Goal: Task Accomplishment & Management: Use online tool/utility

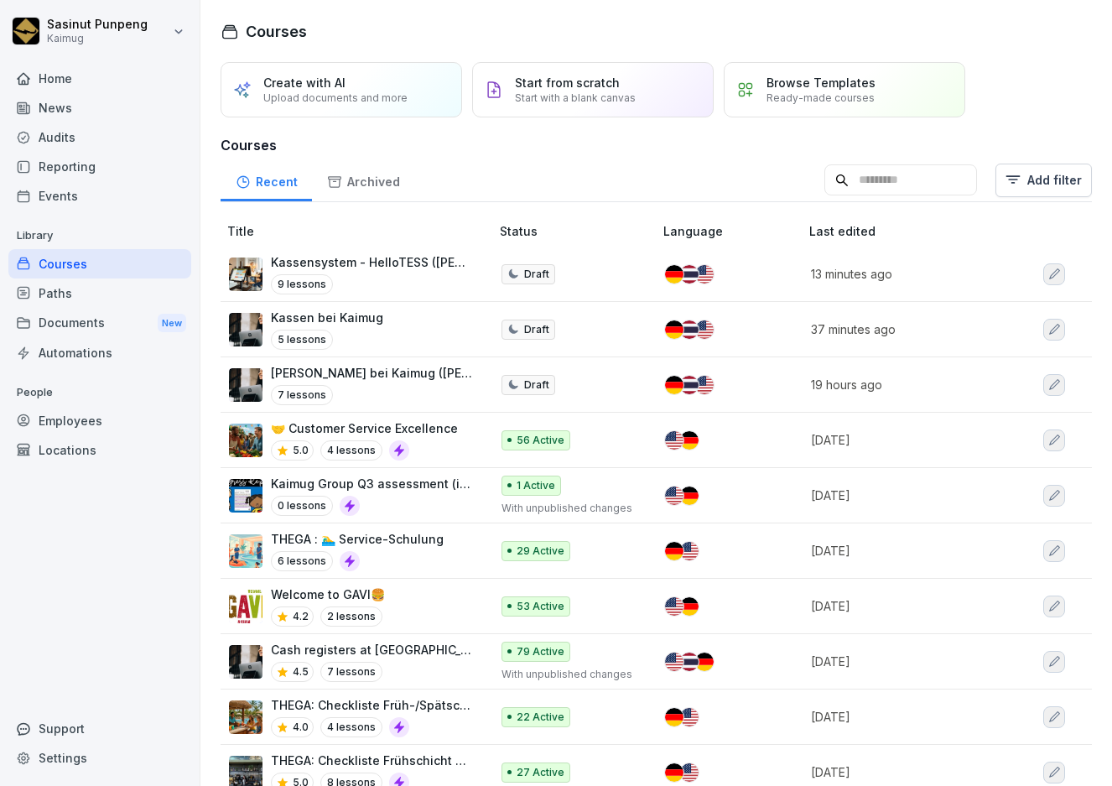
click at [872, 172] on input at bounding box center [900, 180] width 153 height 32
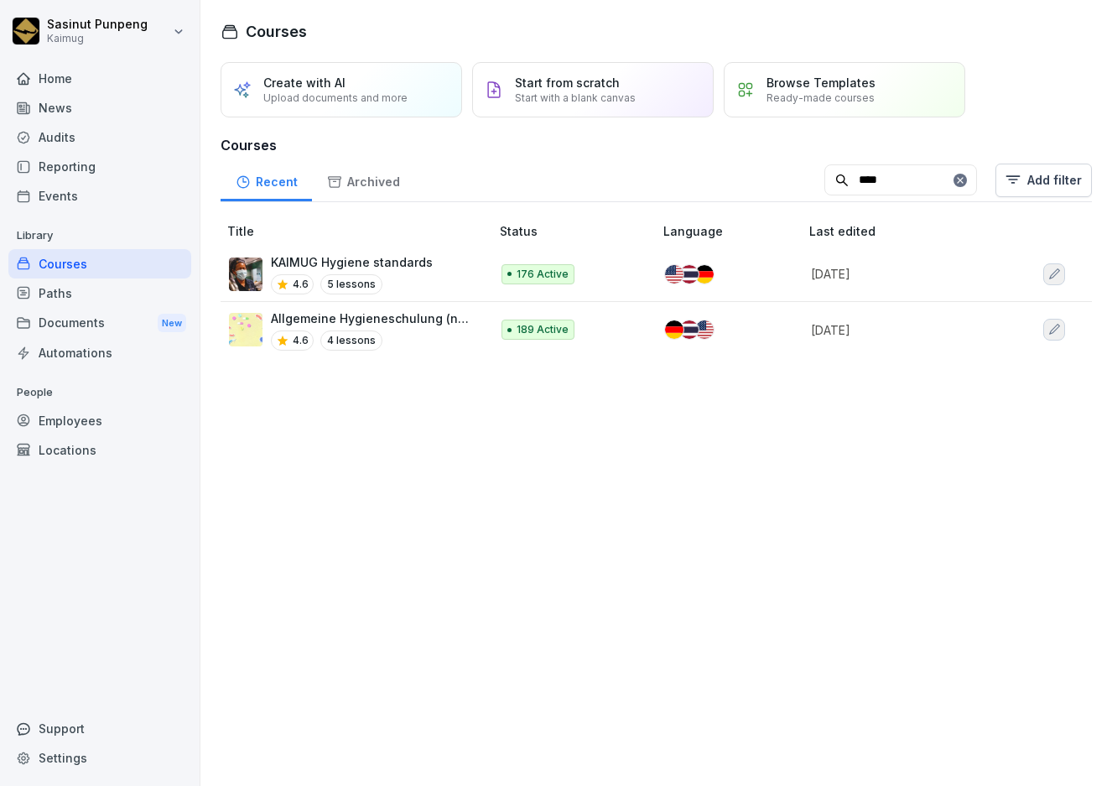
type input "****"
click at [480, 281] on td "KAIMUG Hygiene standards 4.6 5 lessons" at bounding box center [357, 274] width 273 height 55
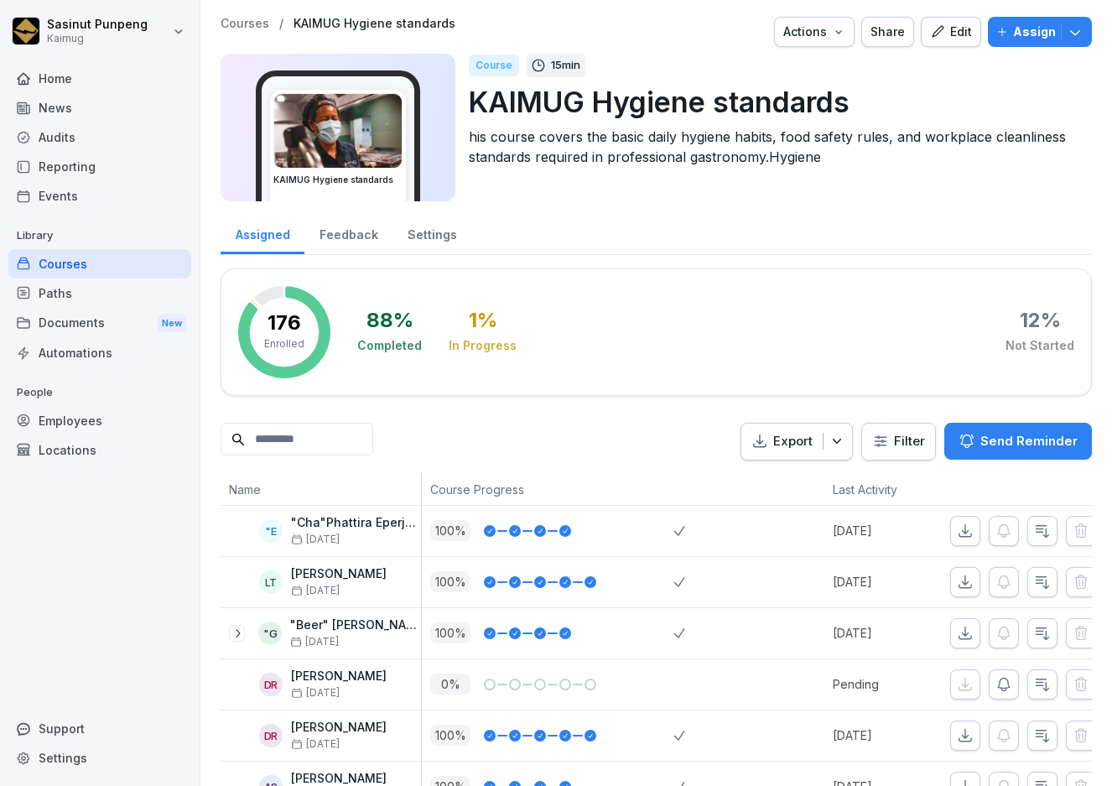
click at [949, 28] on div "Edit" at bounding box center [951, 32] width 42 height 18
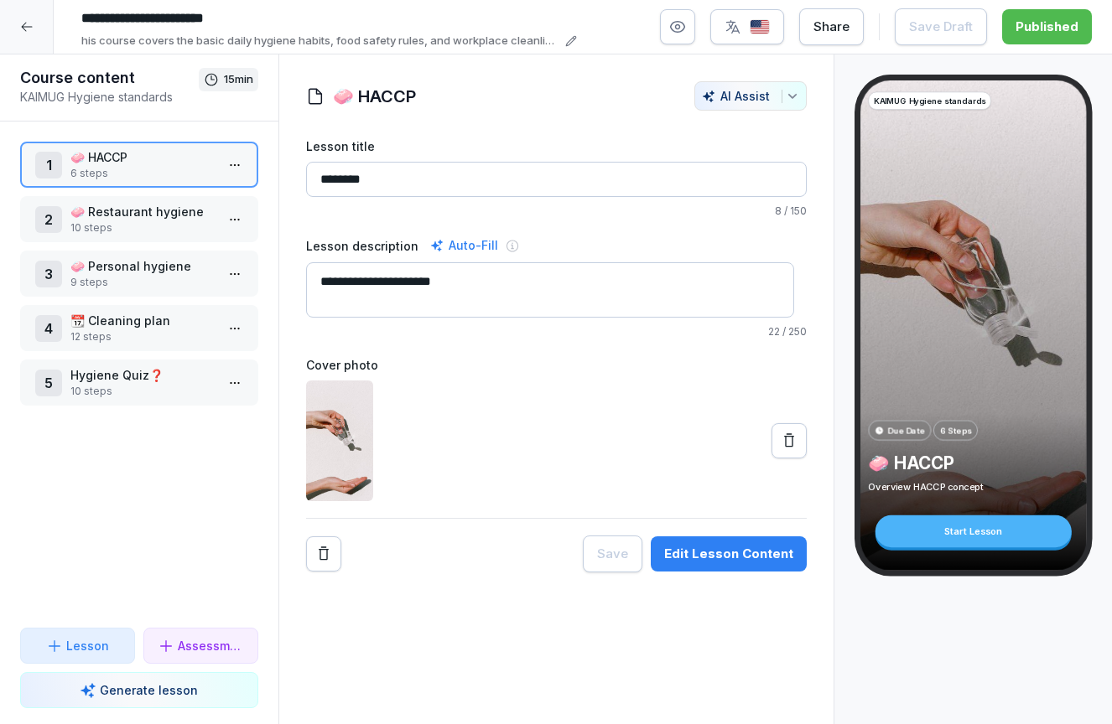
click at [169, 210] on p "🧼 Restaurant hygiene" at bounding box center [142, 212] width 144 height 18
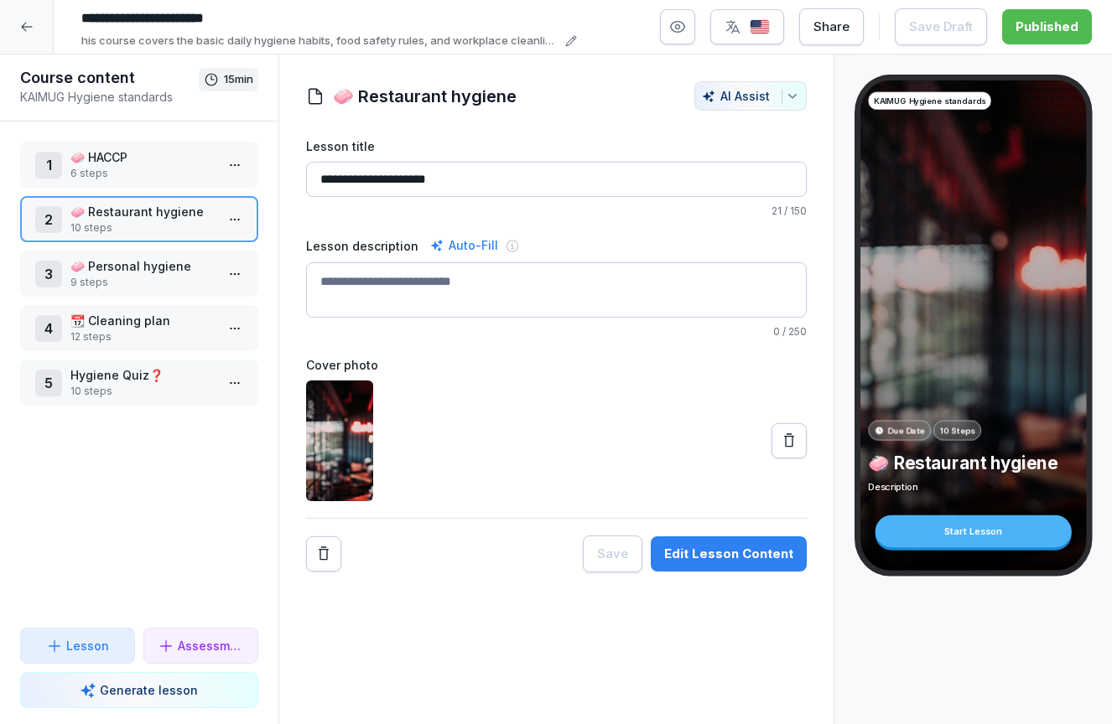
click at [686, 546] on div "Edit Lesson Content" at bounding box center [728, 554] width 129 height 18
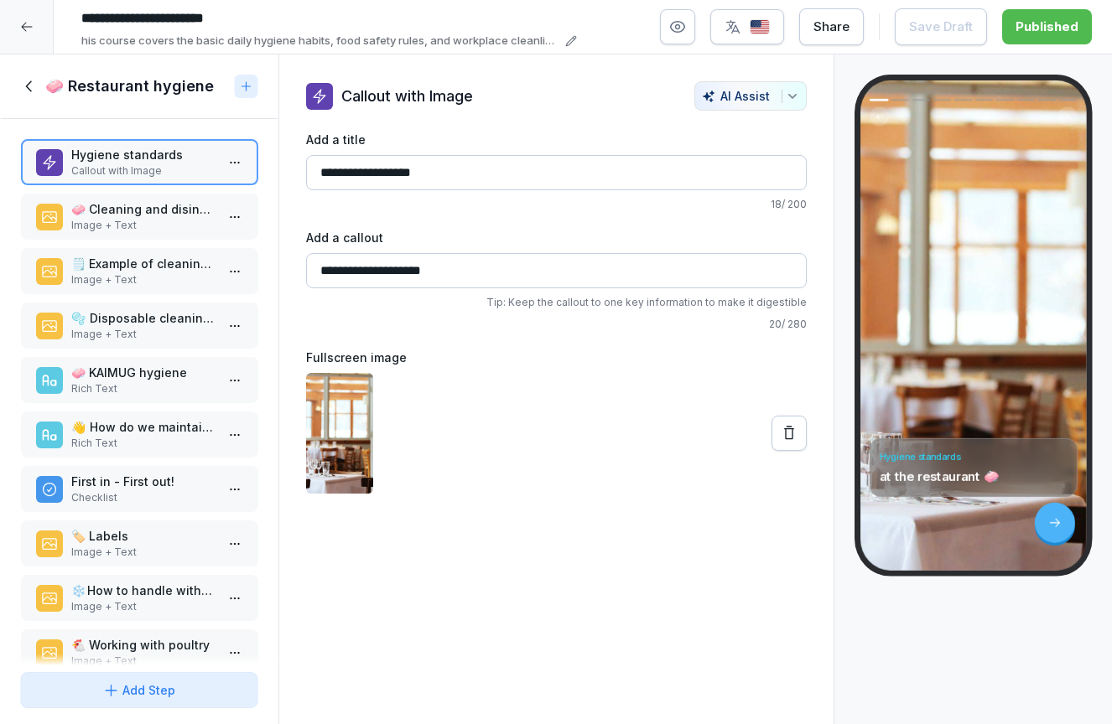
click at [153, 212] on p "🧼 Cleaning and disinfection" at bounding box center [142, 209] width 144 height 18
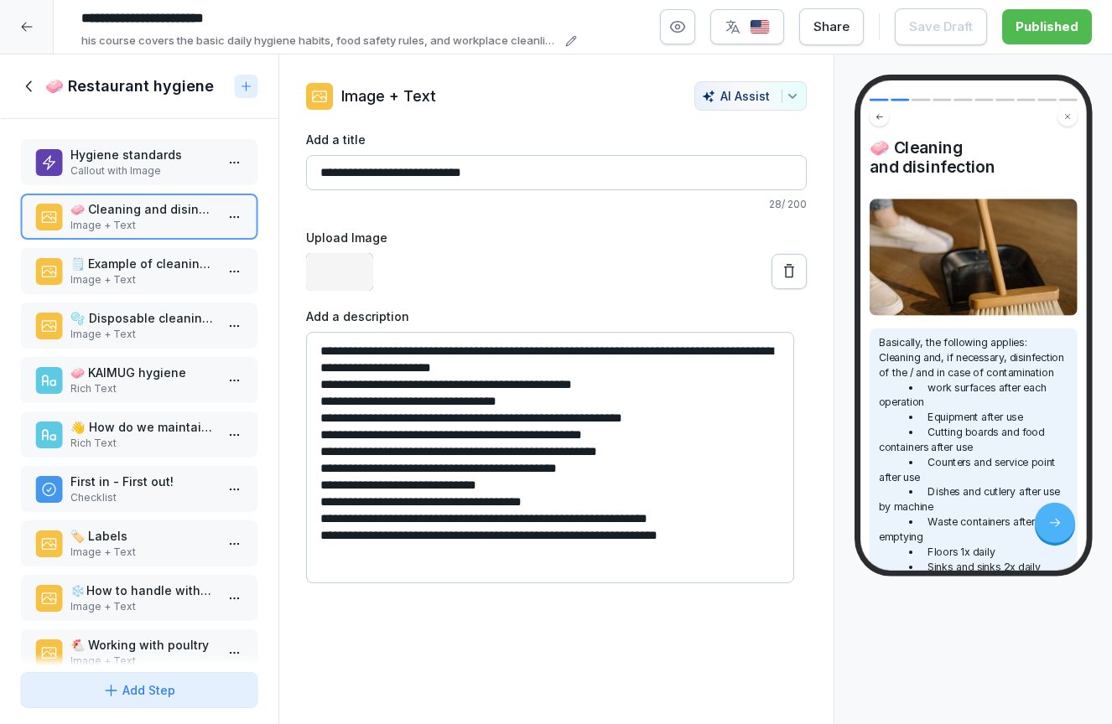
click at [145, 287] on p "Image + Text" at bounding box center [142, 280] width 144 height 15
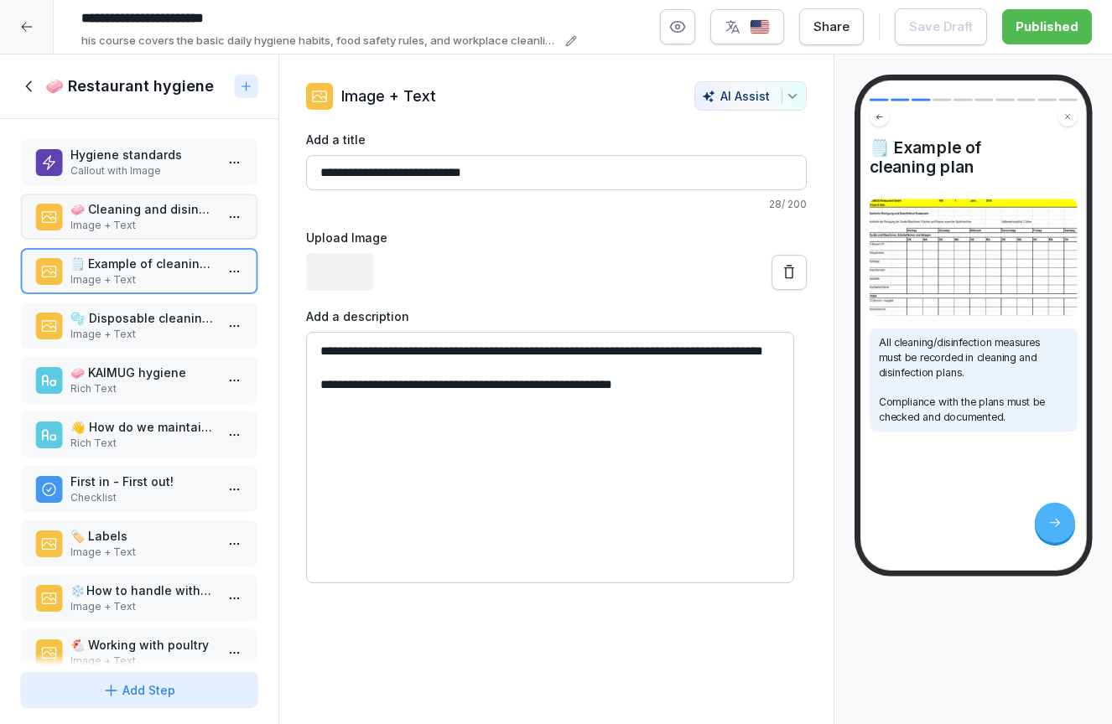
click at [143, 336] on p "Image + Text" at bounding box center [142, 334] width 144 height 15
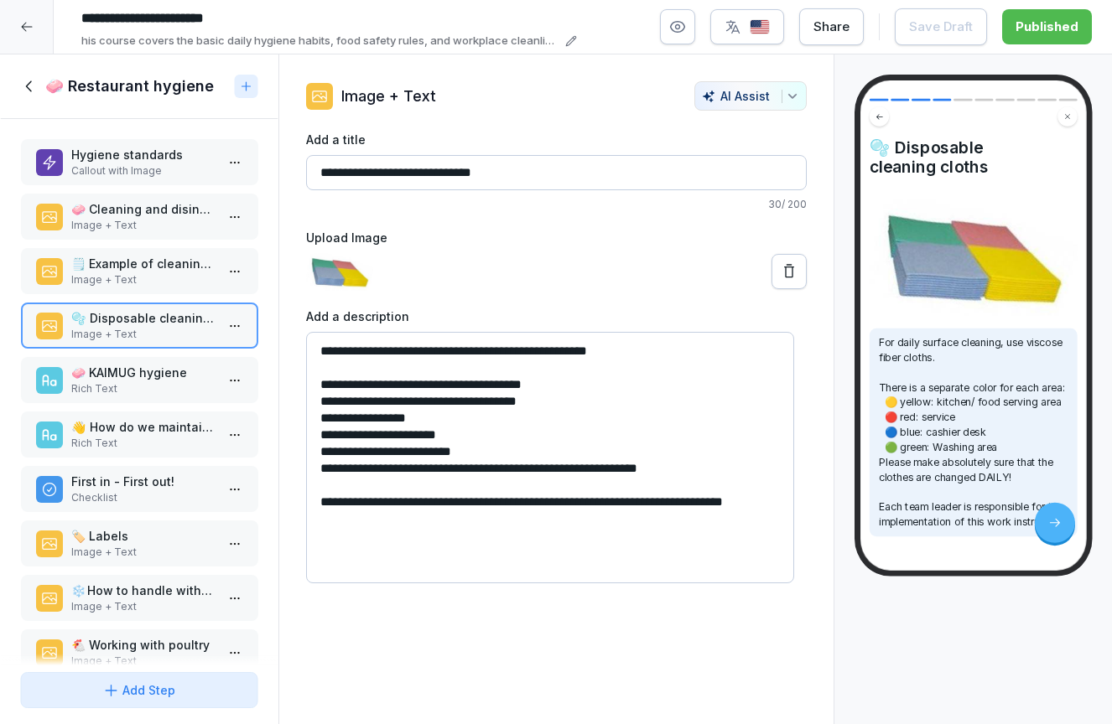
click at [153, 263] on p "🗒️ Example of cleaning plan" at bounding box center [142, 264] width 144 height 18
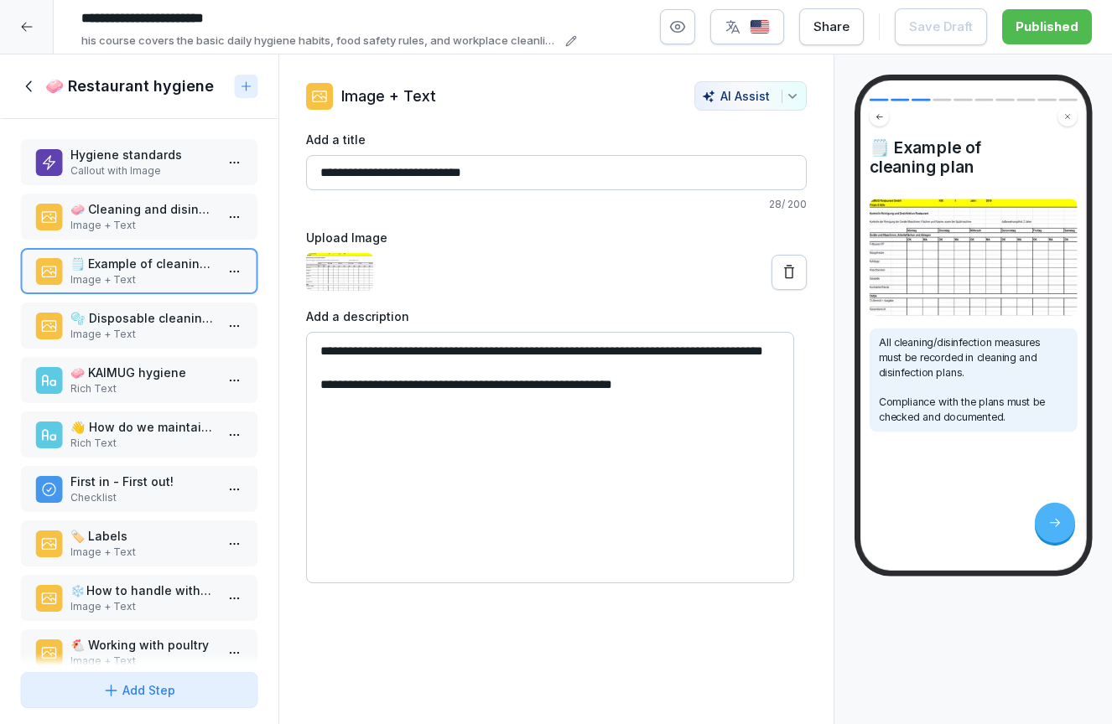
click at [147, 317] on p "🫧  Disposable cleaning cloths" at bounding box center [142, 318] width 144 height 18
